Goal: Transaction & Acquisition: Purchase product/service

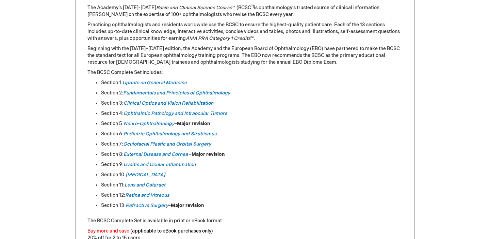
scroll to position [324, 0]
click at [157, 135] on link "Pediatric Ophthalmology and Strabismus" at bounding box center [170, 134] width 93 height 6
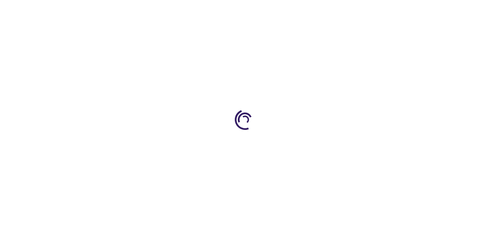
type input "0"
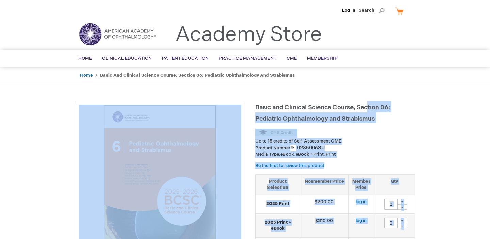
drag, startPoint x: 253, startPoint y: 104, endPoint x: 368, endPoint y: 108, distance: 115.1
click at [375, 117] on span "Basic and Clinical Science Course, Section 06: Pediatric Ophthalmology and Stra…" at bounding box center [322, 113] width 135 height 18
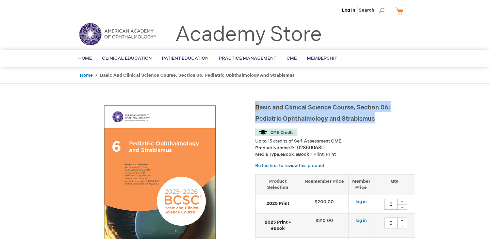
drag, startPoint x: 377, startPoint y: 117, endPoint x: 256, endPoint y: 102, distance: 122.4
click at [256, 102] on h1 "Basic and Clinical Science Course, Section 06: Pediatric Ophthalmology and Stra…" at bounding box center [335, 112] width 160 height 22
copy span "Basic and Clinical Science Course, Section 06: Pediatric Ophthalmology and Stra…"
